Goal: Transaction & Acquisition: Purchase product/service

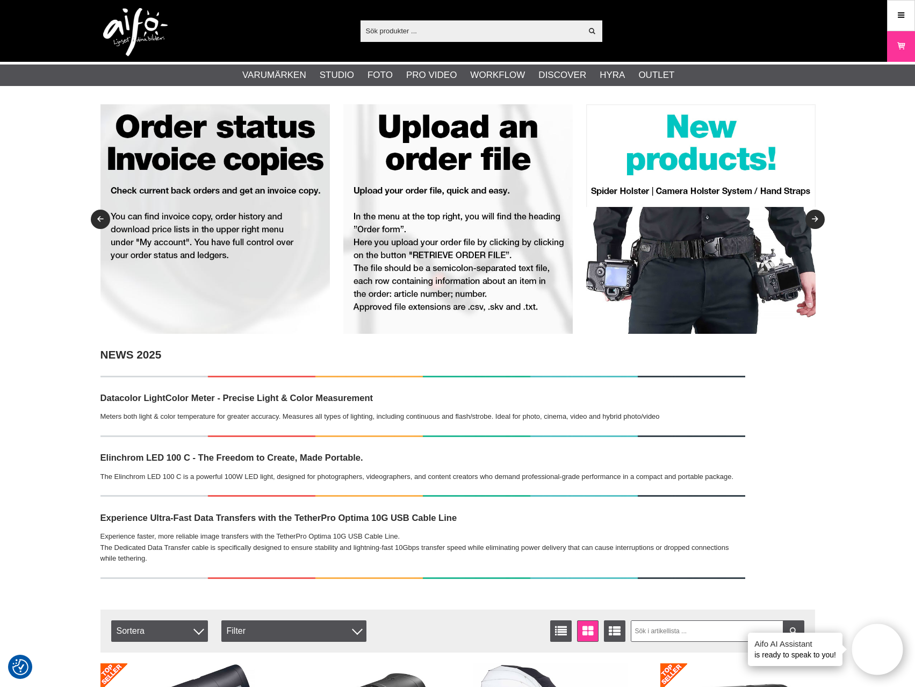
click at [449, 29] on input "text" at bounding box center [472, 31] width 222 height 16
paste input "1102644"
type input "1102644"
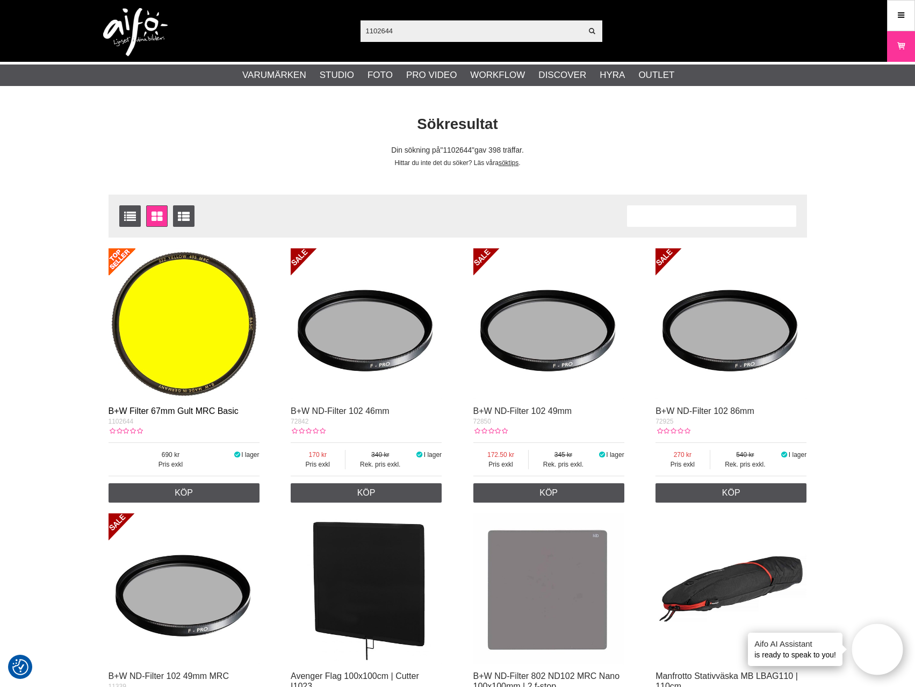
click at [191, 407] on link "B+W Filter 67mm Gult MRC Basic" at bounding box center [174, 410] width 130 height 9
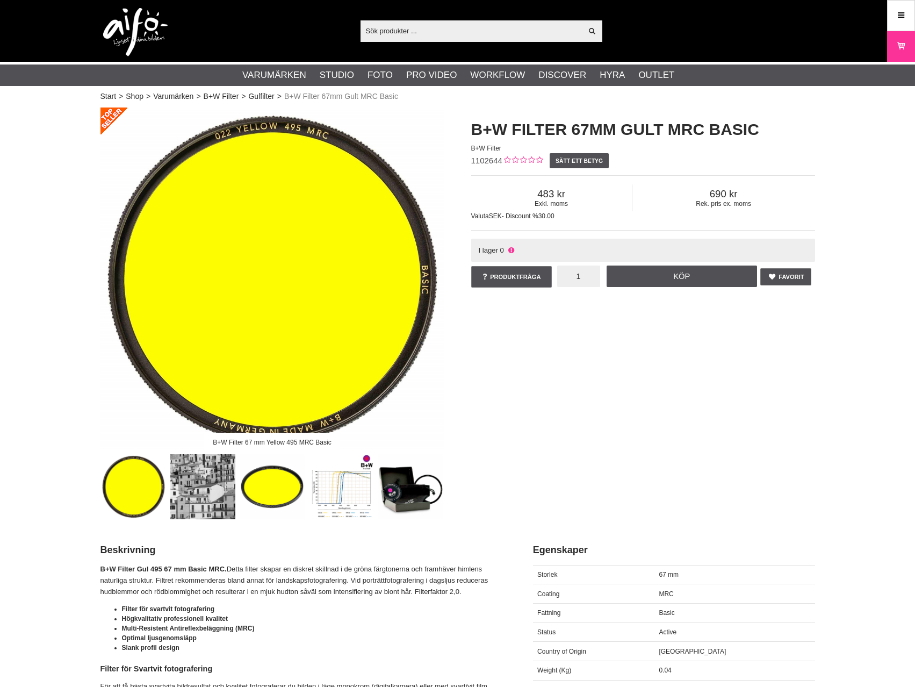
click at [593, 276] on input "1" at bounding box center [578, 277] width 43 height 22
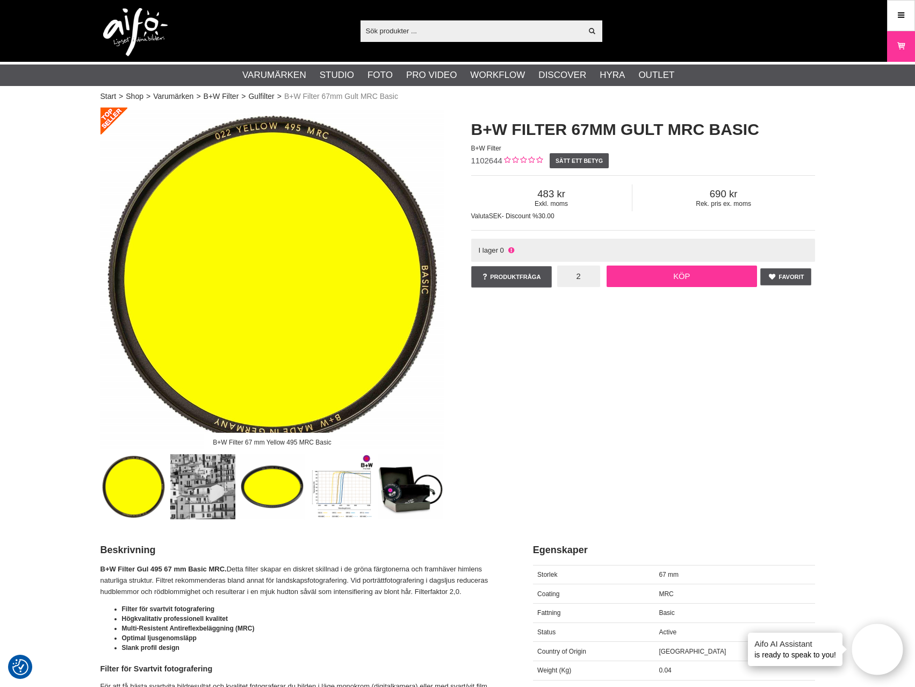
type input "2"
click at [660, 274] on link "Köp" at bounding box center [682, 277] width 151 height 22
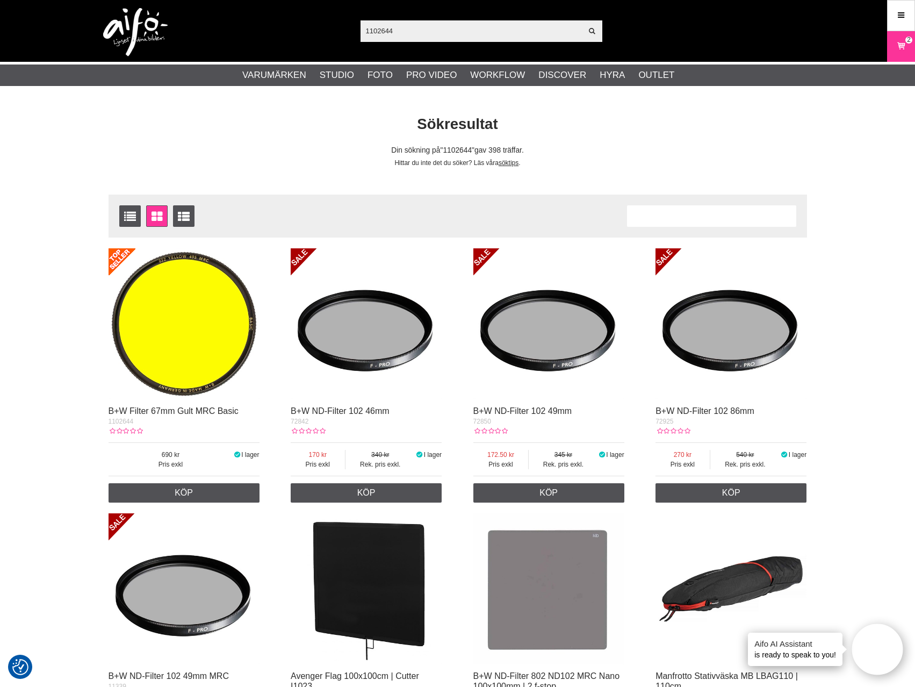
click at [440, 35] on input "1102644" at bounding box center [472, 31] width 222 height 16
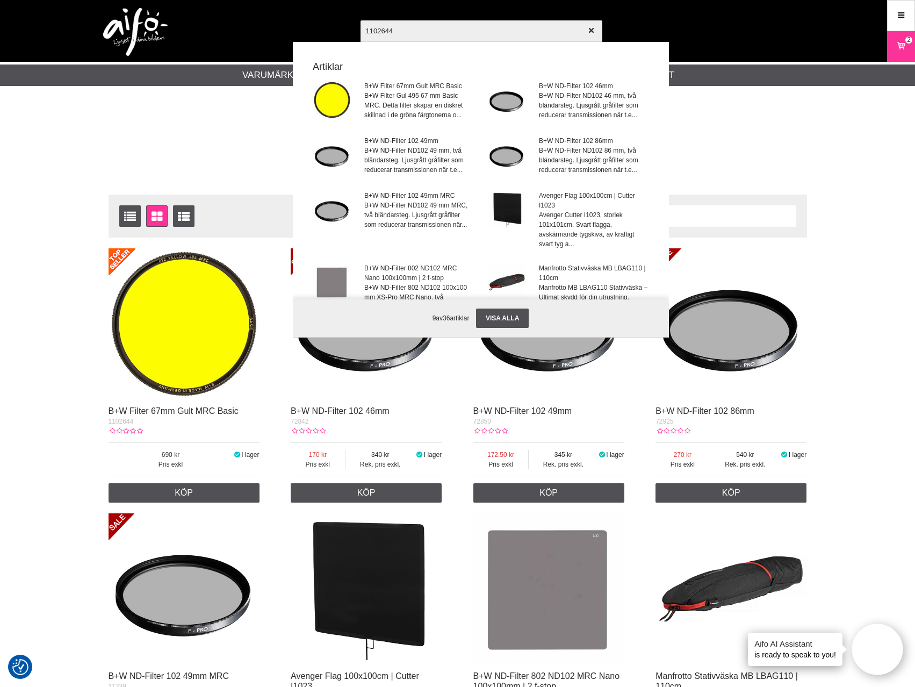
click at [405, 34] on input "1102644" at bounding box center [482, 31] width 242 height 38
paste input "8"
type input "1102684"
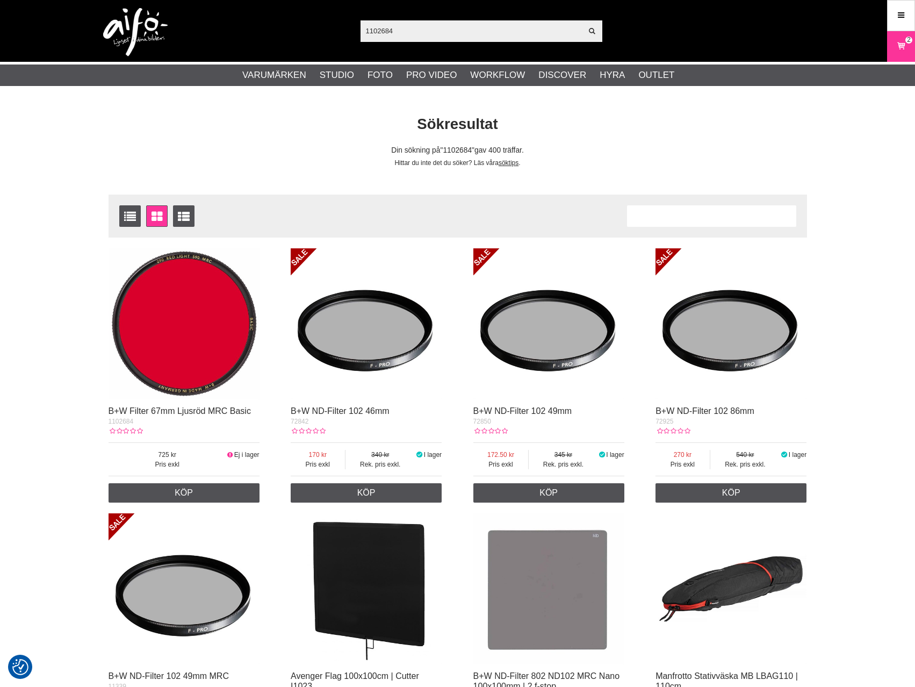
click at [198, 326] on img at bounding box center [184, 323] width 151 height 151
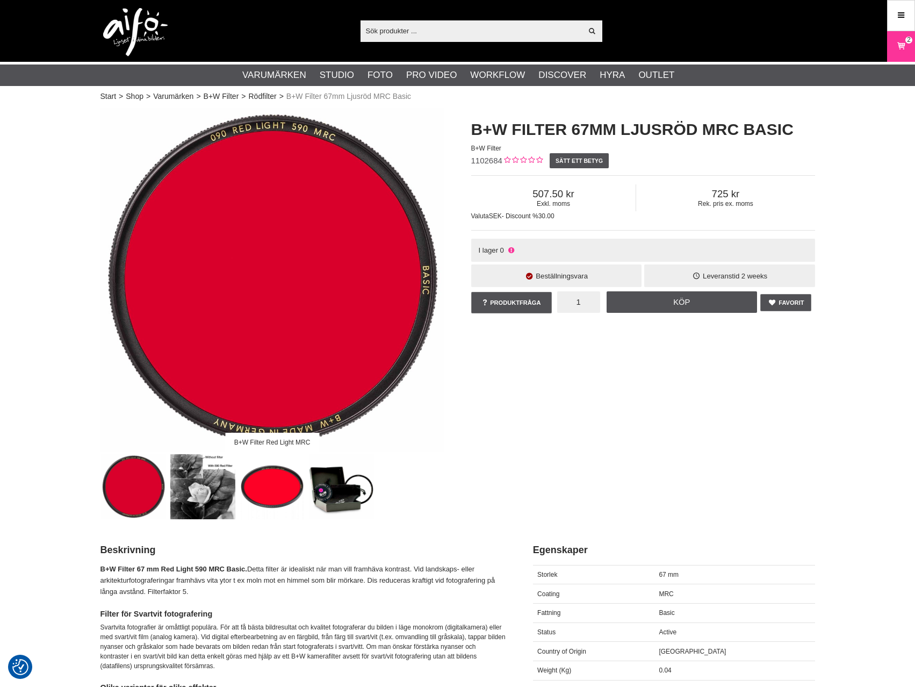
click at [588, 299] on input "1" at bounding box center [578, 302] width 43 height 22
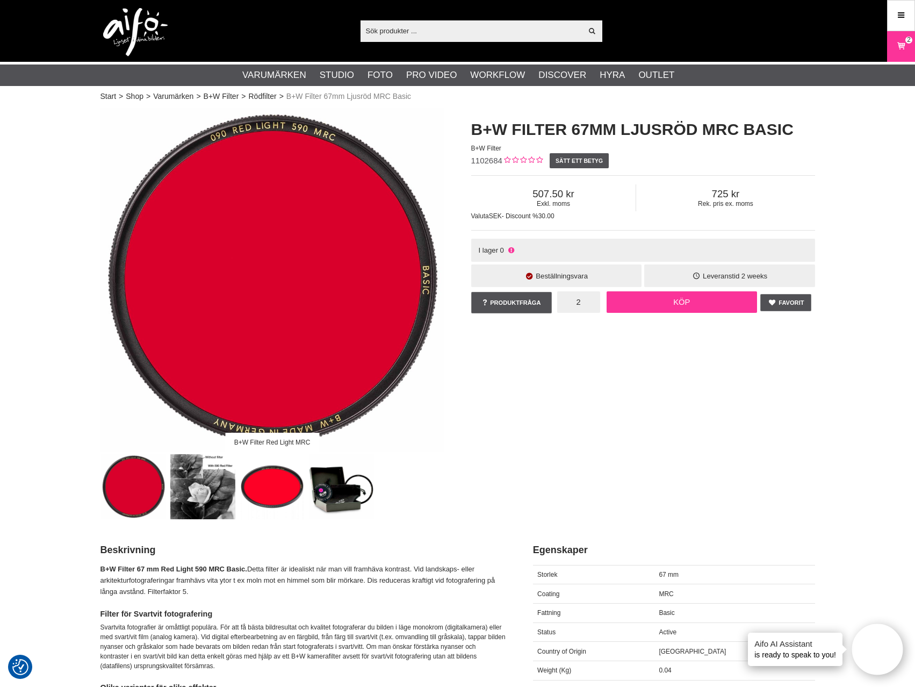
type input "2"
click at [695, 301] on link "Köp" at bounding box center [682, 302] width 151 height 22
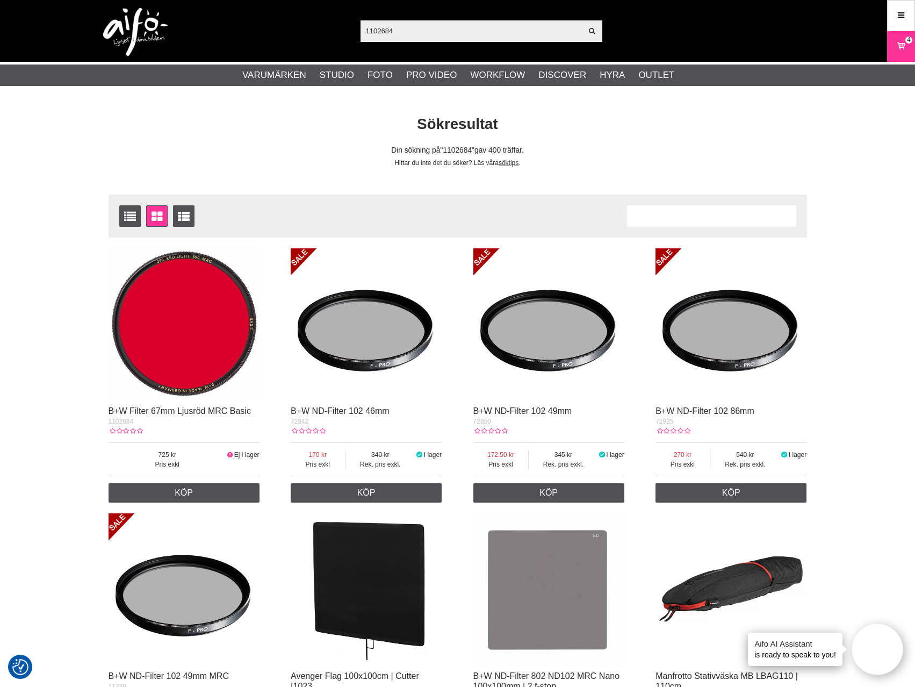
click at [468, 32] on input "1102684" at bounding box center [472, 31] width 222 height 16
paste input "6"
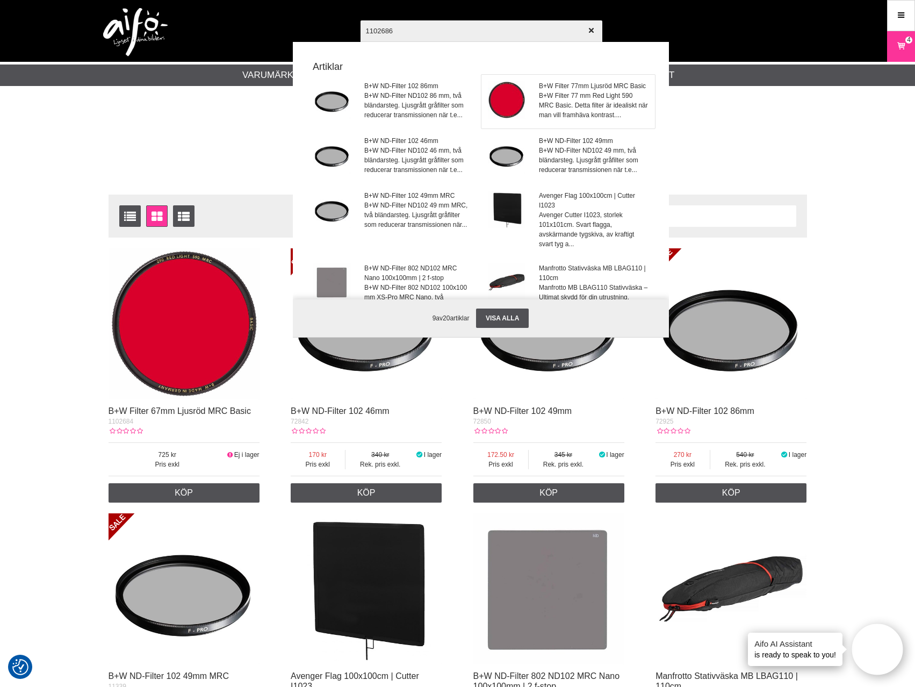
type input "1102686"
click at [569, 91] on span "B+W Filter 77mm Ljusröd MRC Basic" at bounding box center [593, 86] width 109 height 10
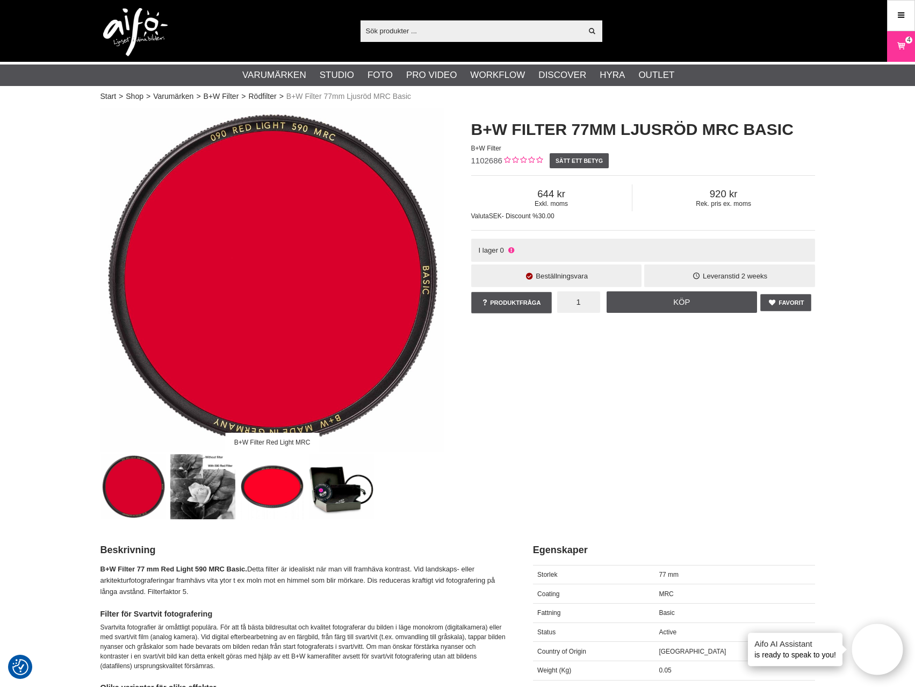
click at [579, 299] on input "1" at bounding box center [578, 302] width 43 height 22
type input "2"
click at [649, 302] on link "Köp" at bounding box center [682, 302] width 151 height 22
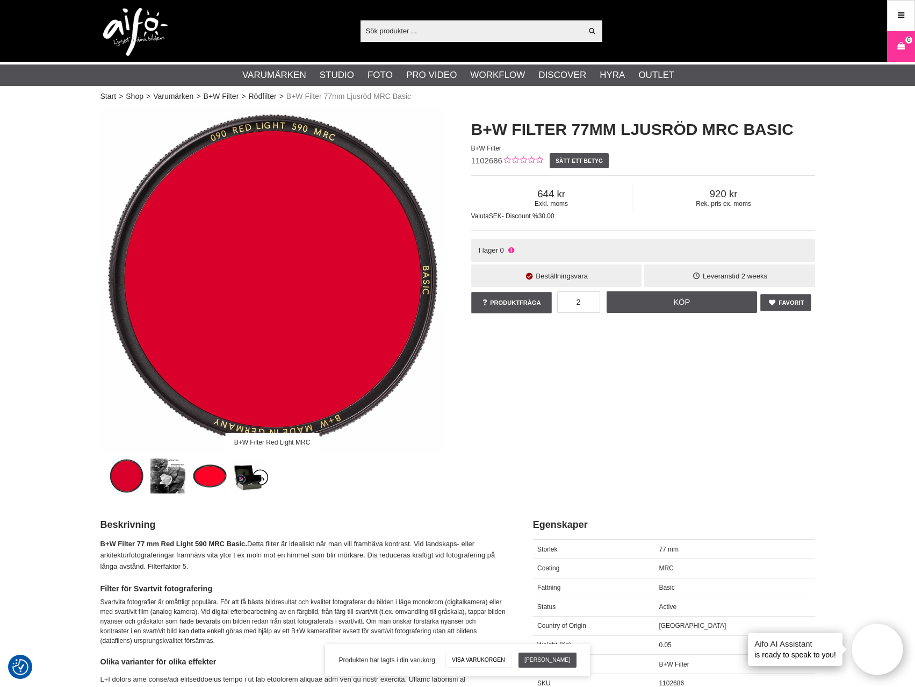
click at [692, 423] on div "B+W Filter Red Light MRC B+W Filter 77mm Ljusröd MRC Basic B+W Filter 1102686 S…" at bounding box center [458, 301] width 742 height 386
click at [464, 36] on input "text" at bounding box center [472, 31] width 222 height 16
paste input "Filter 67mm Orange 550 MRC Basic"
type input "Filter 67mm Orange 550 MRC Basic"
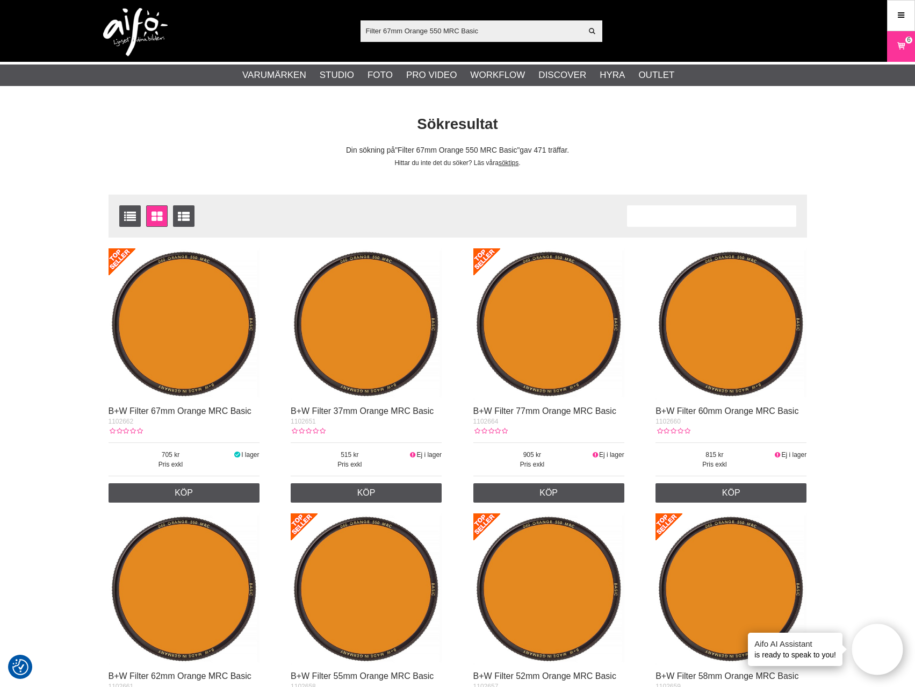
click at [195, 362] on img at bounding box center [184, 323] width 151 height 151
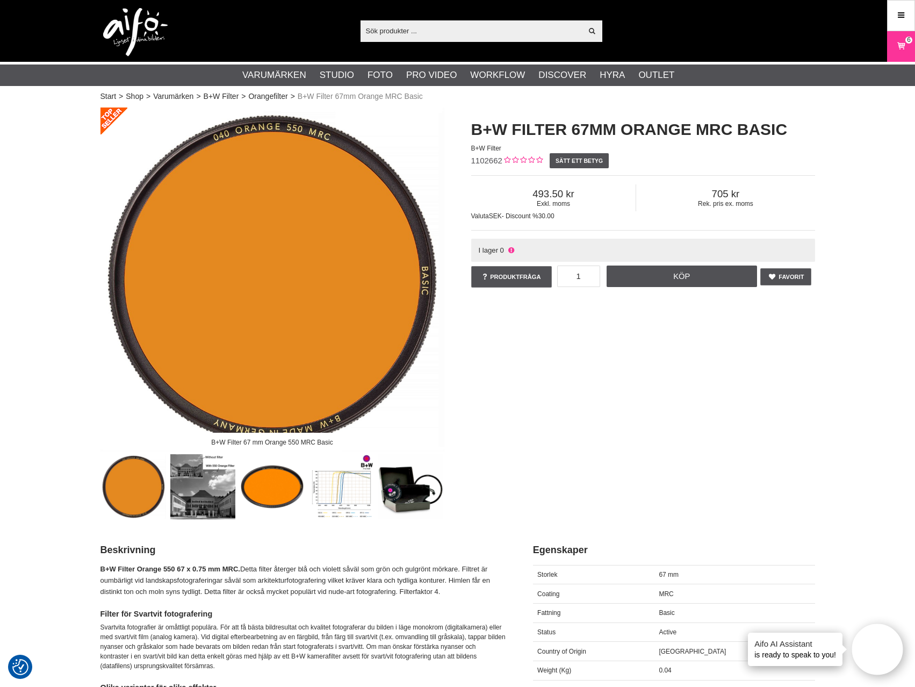
click at [581, 280] on input "1" at bounding box center [578, 277] width 43 height 22
type input "2"
click at [653, 276] on link "Köp" at bounding box center [682, 277] width 151 height 22
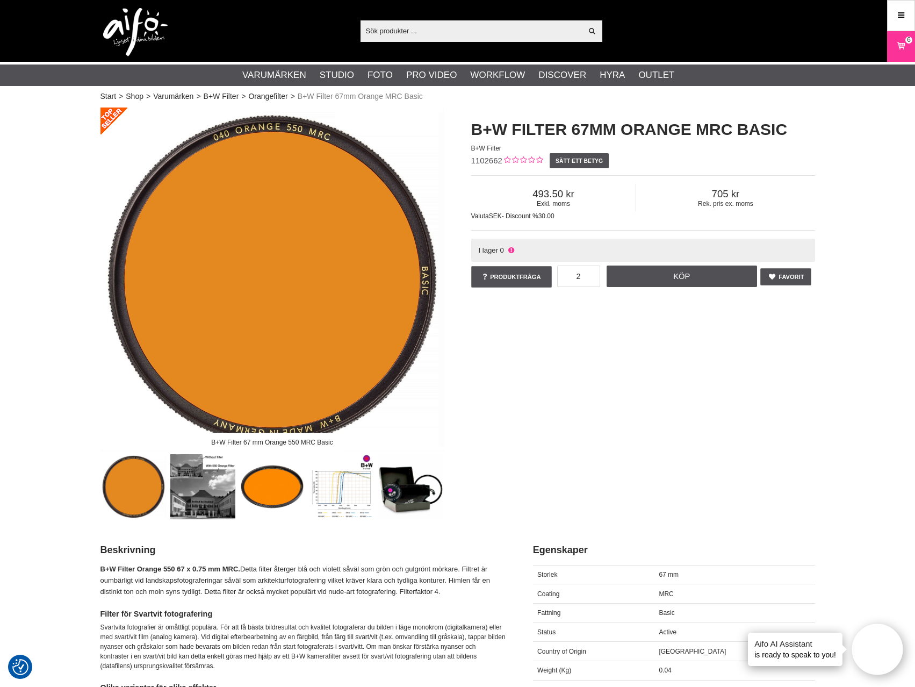
click at [733, 370] on div at bounding box center [457, 343] width 915 height 687
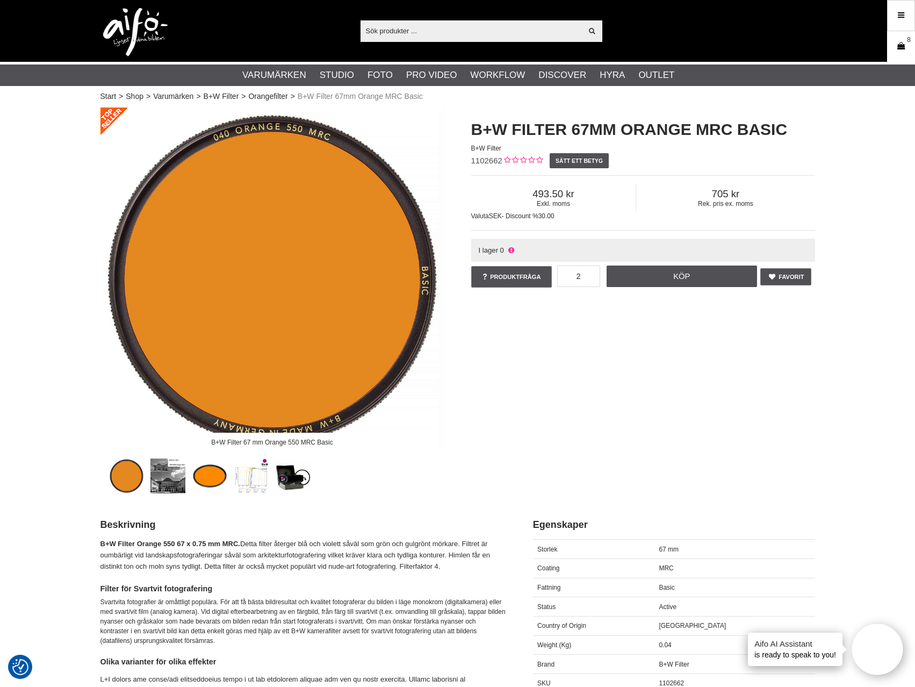
click at [902, 49] on icon at bounding box center [901, 46] width 11 height 12
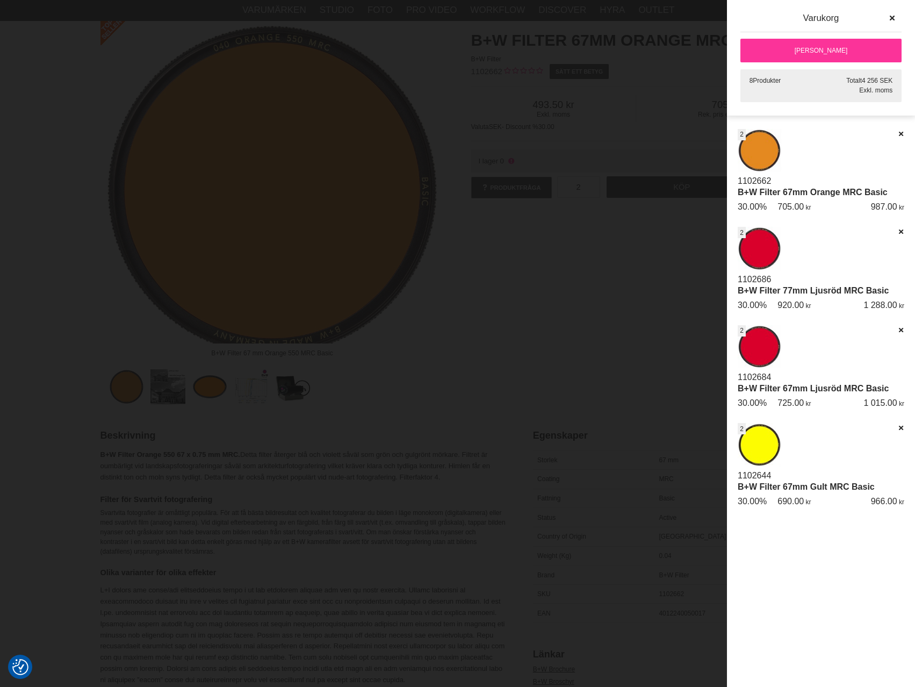
scroll to position [108, 0]
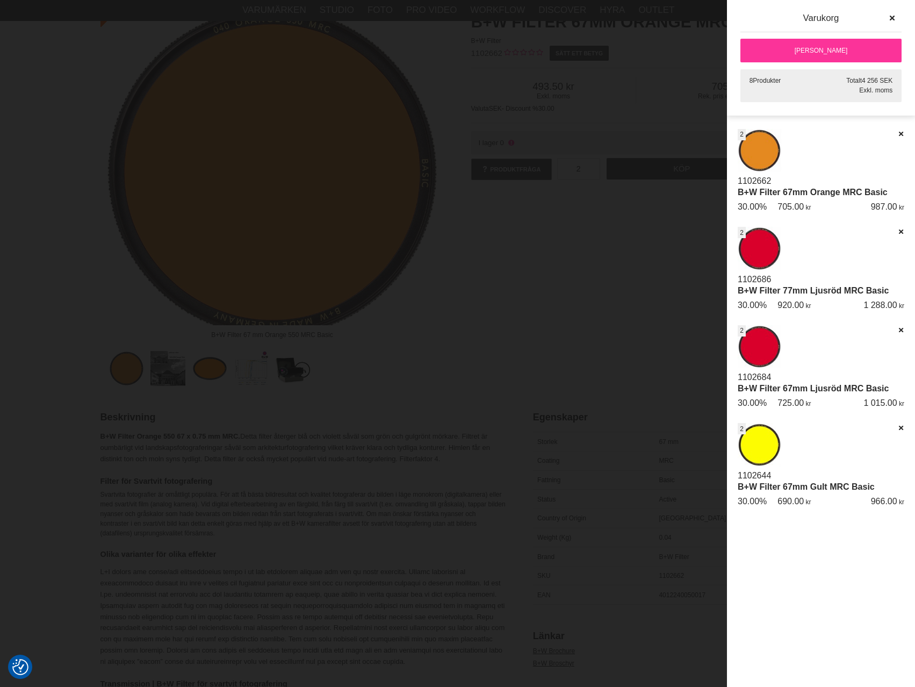
click at [827, 54] on link "[PERSON_NAME]" at bounding box center [821, 51] width 161 height 24
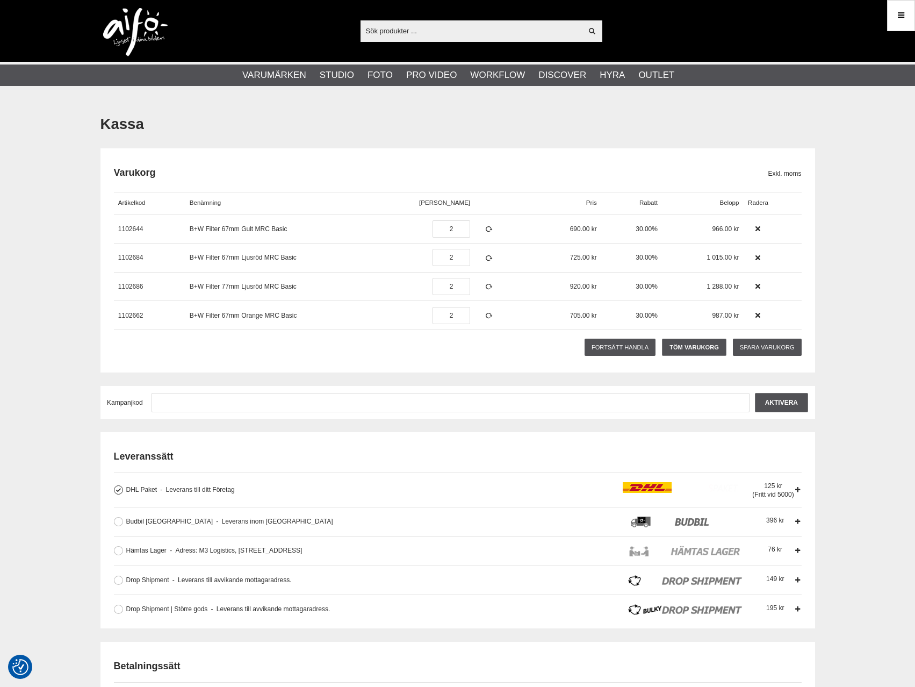
checkbox input "true"
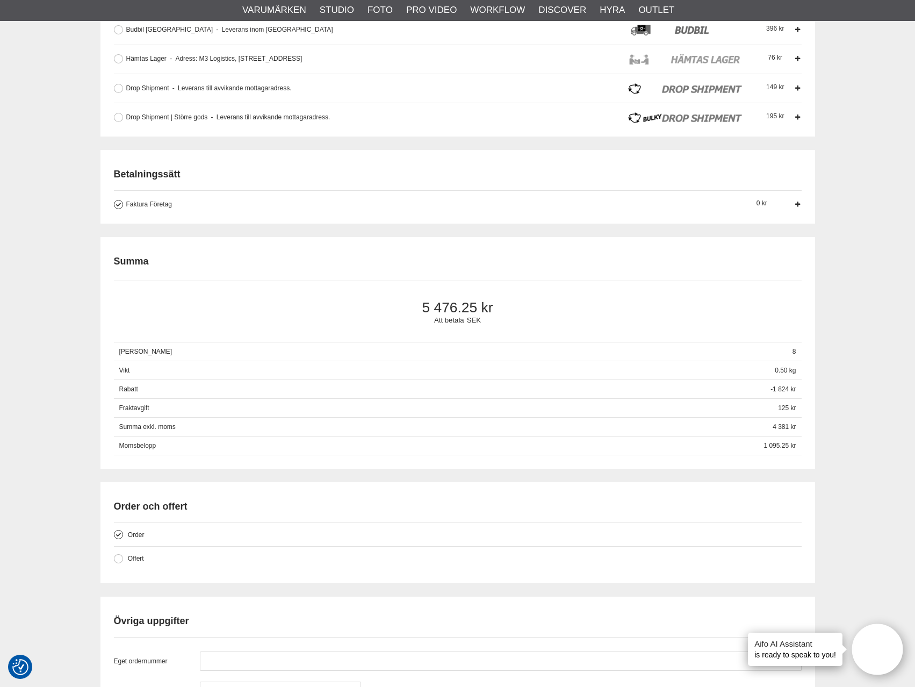
scroll to position [645, 0]
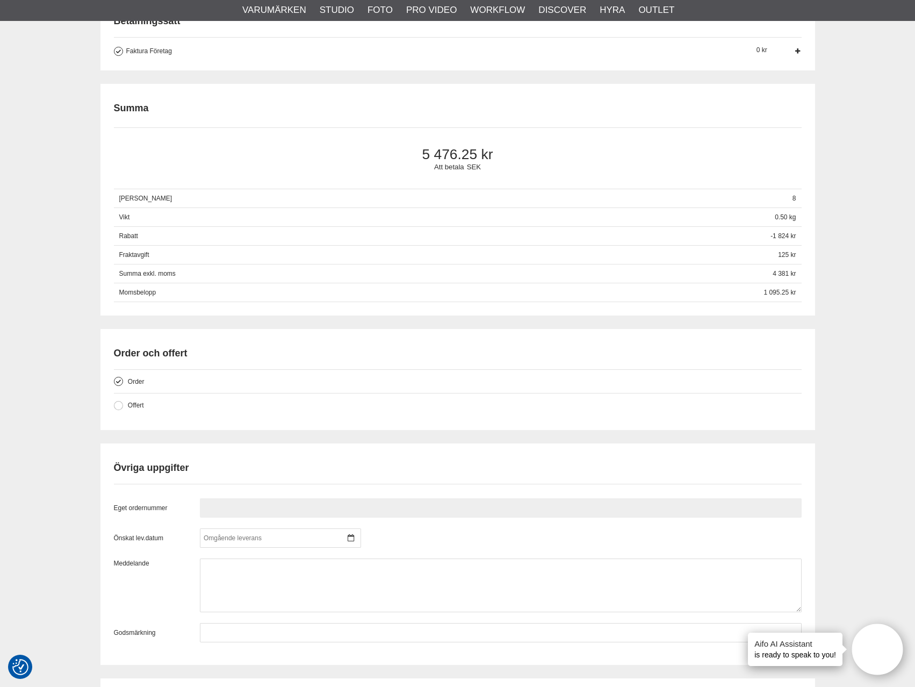
click at [227, 505] on input "text" at bounding box center [501, 507] width 602 height 19
paste input "PN212654"
type input "PN212654"
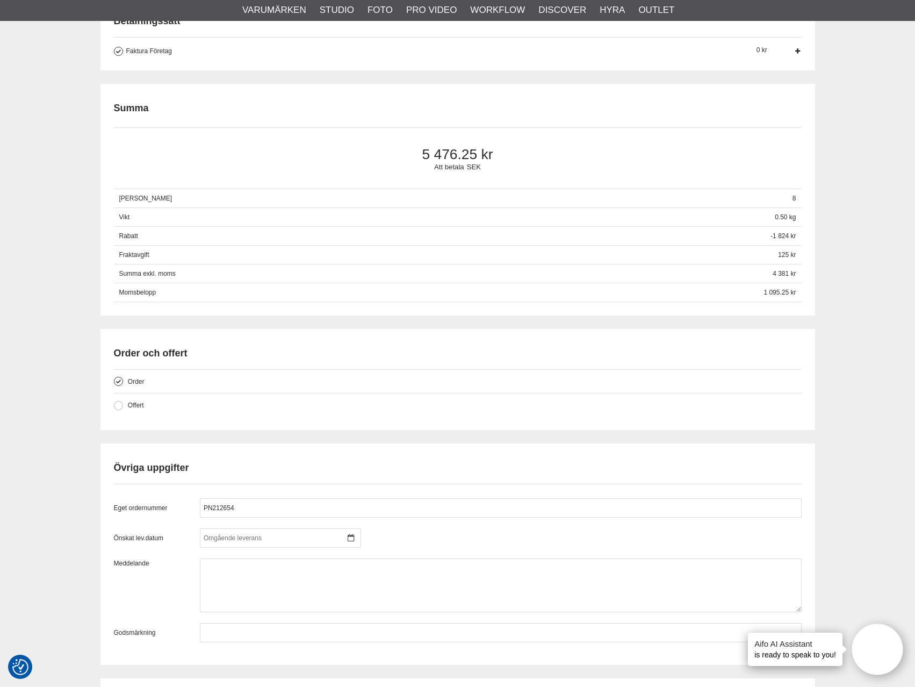
click at [0, 495] on div "Kassa Varukorg Exkl. moms Artikelkod Benämning Antal Pris Rabatt Belopp Radera …" at bounding box center [457, 255] width 915 height 1593
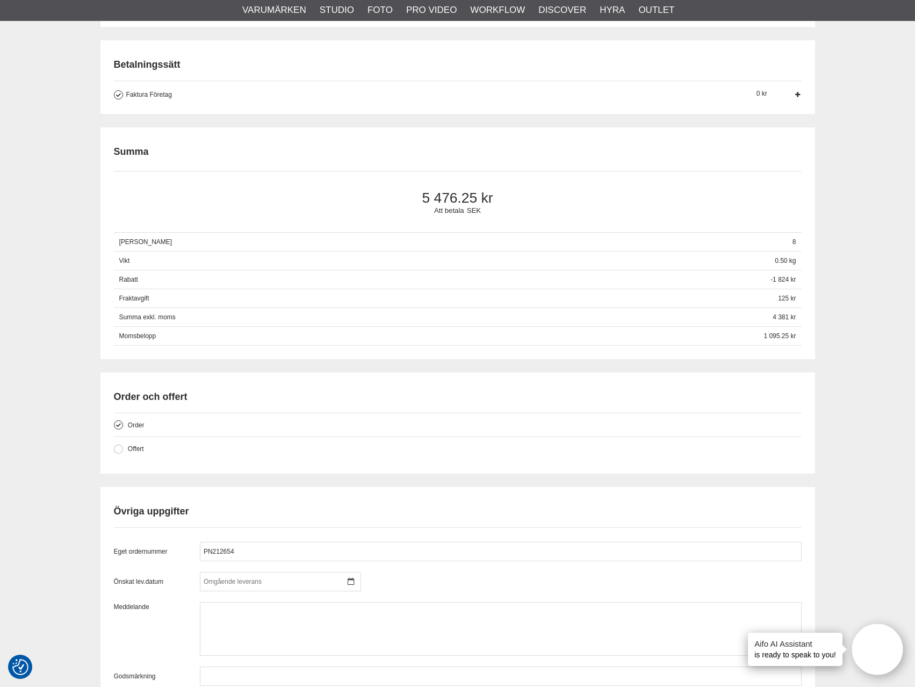
scroll to position [968, 0]
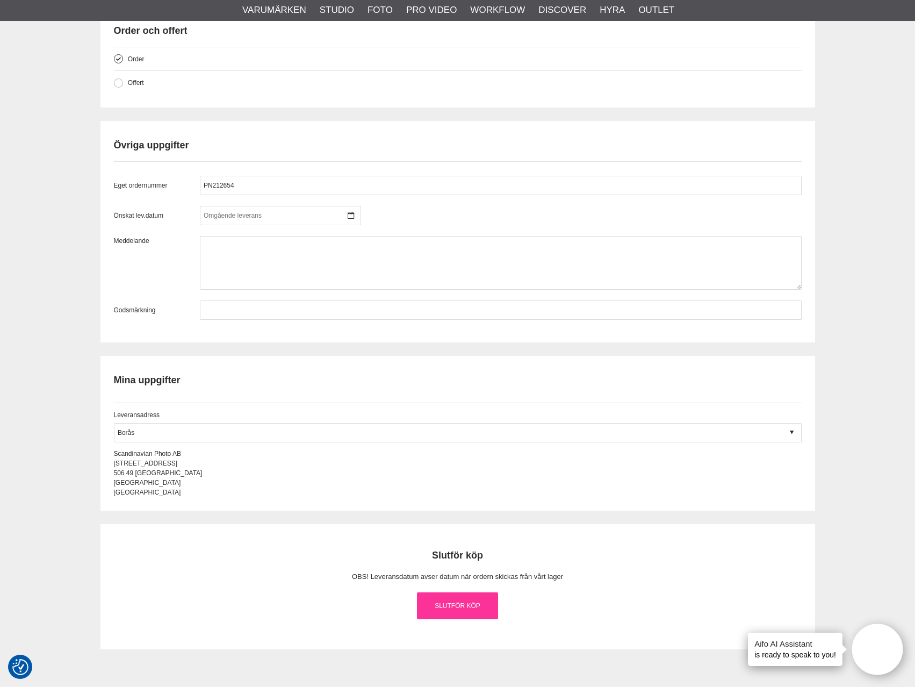
click at [461, 600] on link "Slutför köp" at bounding box center [458, 605] width 82 height 27
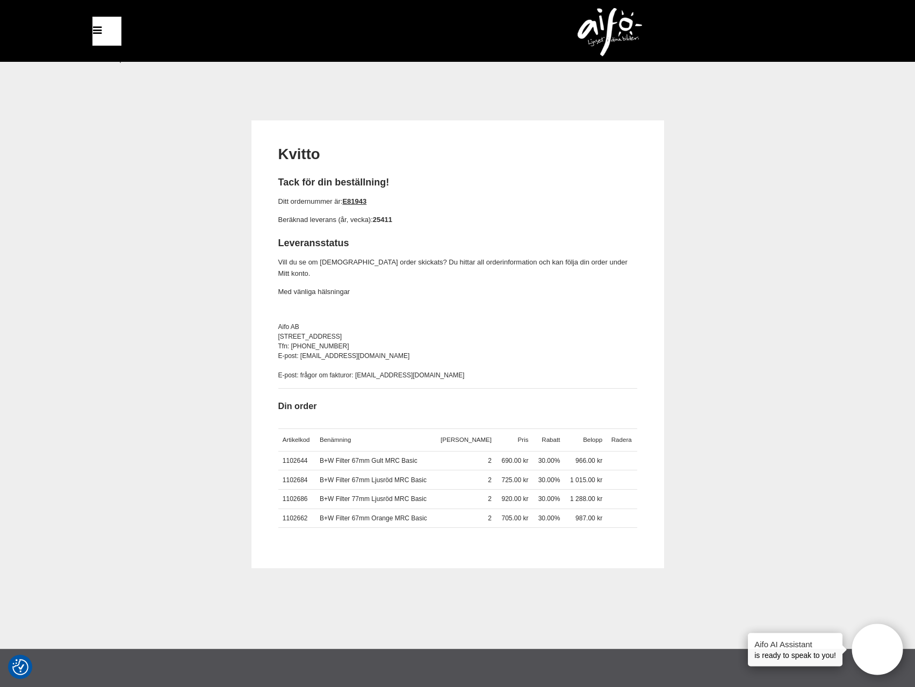
click at [386, 220] on strong "25411" at bounding box center [382, 220] width 19 height 8
click at [386, 219] on strong "25411" at bounding box center [382, 220] width 19 height 8
drag, startPoint x: 372, startPoint y: 200, endPoint x: 346, endPoint y: 200, distance: 25.8
click at [346, 200] on p "Ditt ordernummer är: E81943" at bounding box center [457, 201] width 359 height 11
copy link "E81943"
